Goal: Task Accomplishment & Management: Manage account settings

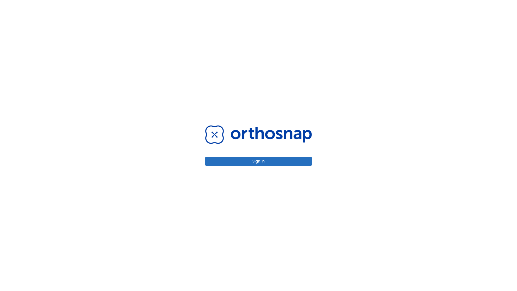
click at [258, 161] on button "Sign in" at bounding box center [258, 161] width 107 height 9
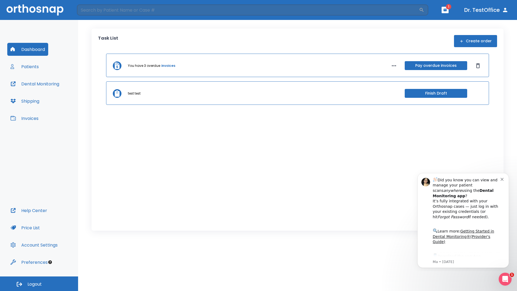
click at [39, 283] on span "Logout" at bounding box center [34, 284] width 14 height 6
